Goal: Navigation & Orientation: Find specific page/section

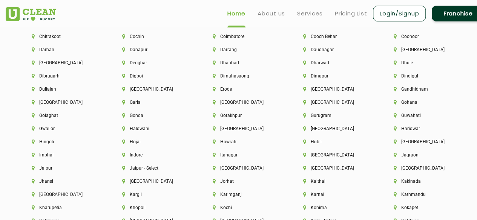
scroll to position [1708, 0]
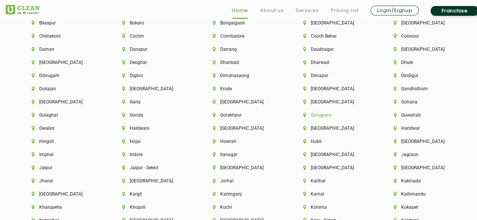
click at [323, 117] on li "Gurugram" at bounding box center [335, 115] width 65 height 5
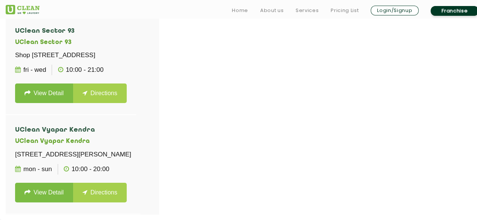
scroll to position [251, 0]
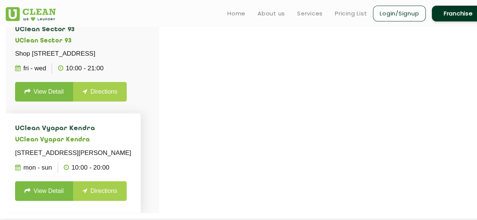
click at [66, 125] on h4 "UClean Vyapar Kendra" at bounding box center [73, 129] width 116 height 8
click at [40, 148] on p "Shop No. 176, Ground Floor, Vayapar Kendra Market, Sushant Lok-1, Gurugram, Har…" at bounding box center [73, 153] width 116 height 11
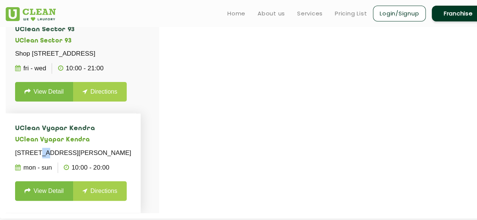
click at [40, 148] on p "Shop No. 176, Ground Floor, Vayapar Kendra Market, Sushant Lok-1, Gurugram, Har…" at bounding box center [73, 153] width 116 height 11
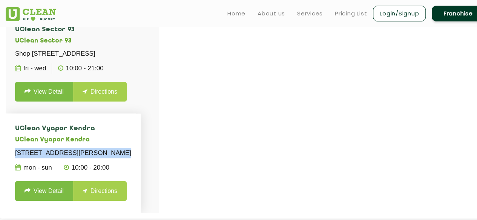
click at [40, 148] on p "Shop No. 176, Ground Floor, Vayapar Kendra Market, Sushant Lok-1, Gurugram, Har…" at bounding box center [73, 153] width 116 height 11
click at [43, 148] on p "Shop No. 176, Ground Floor, Vayapar Kendra Market, Sushant Lok-1, Gurugram, Har…" at bounding box center [73, 153] width 116 height 11
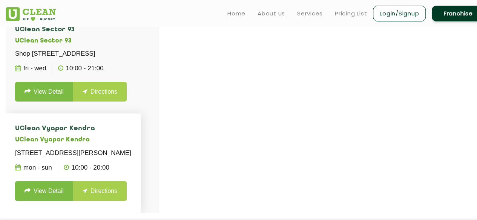
click at [43, 148] on p "Shop No. 176, Ground Floor, Vayapar Kendra Market, Sushant Lok-1, Gurugram, Har…" at bounding box center [73, 153] width 116 height 11
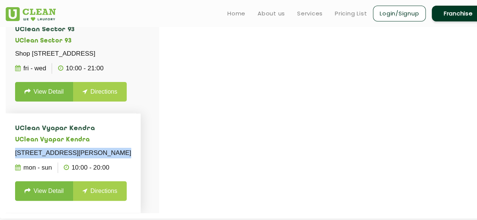
click at [43, 148] on p "Shop No. 176, Ground Floor, Vayapar Kendra Market, Sushant Lok-1, Gurugram, Har…" at bounding box center [73, 153] width 116 height 11
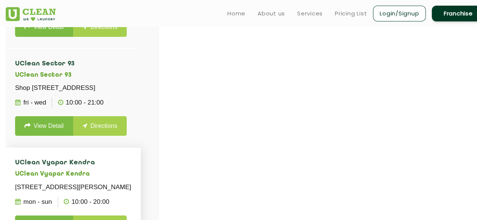
scroll to position [217, 0]
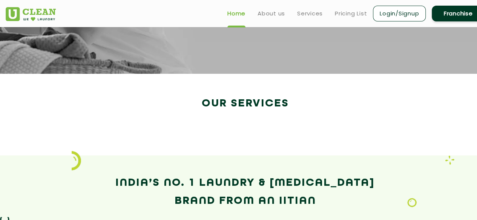
scroll to position [1247, 0]
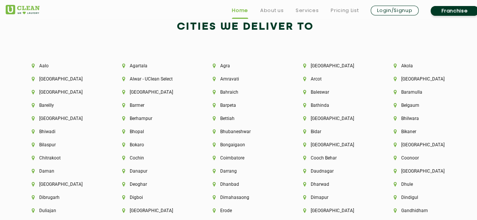
scroll to position [1587, 0]
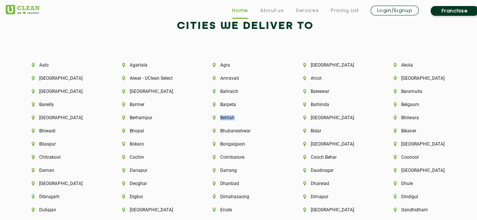
drag, startPoint x: 191, startPoint y: 117, endPoint x: 280, endPoint y: 125, distance: 89.3
